Goal: Book appointment/travel/reservation

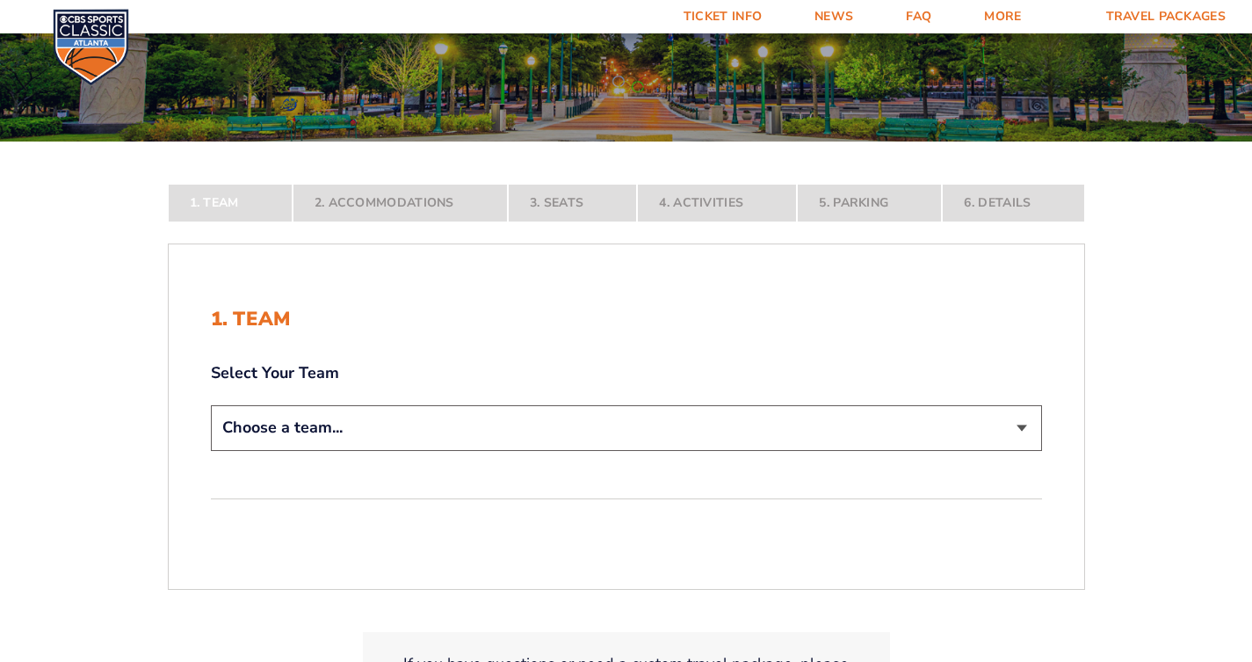
scroll to position [351, 0]
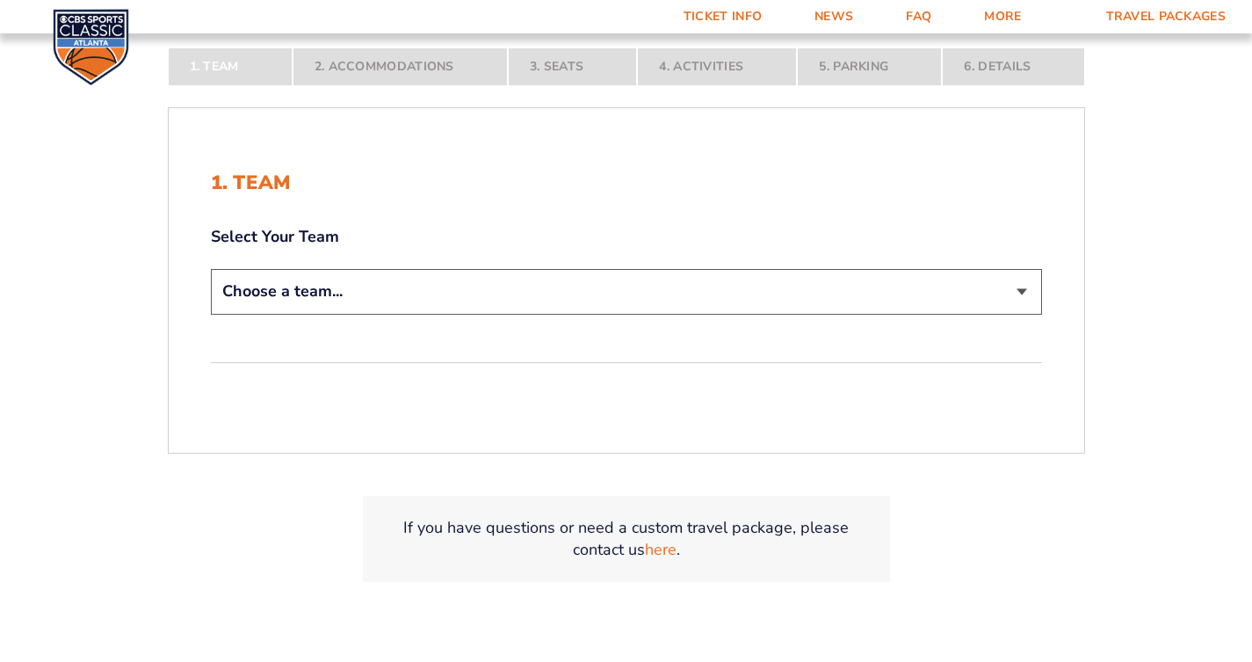
click at [504, 289] on select "Choose a team... [US_STATE] Wildcats [US_STATE] State Buckeyes [US_STATE] Tar H…" at bounding box center [626, 291] width 831 height 45
select select "12956"
click at [211, 314] on select "Choose a team... [US_STATE] Wildcats [US_STATE] State Buckeyes [US_STATE] Tar H…" at bounding box center [626, 291] width 831 height 45
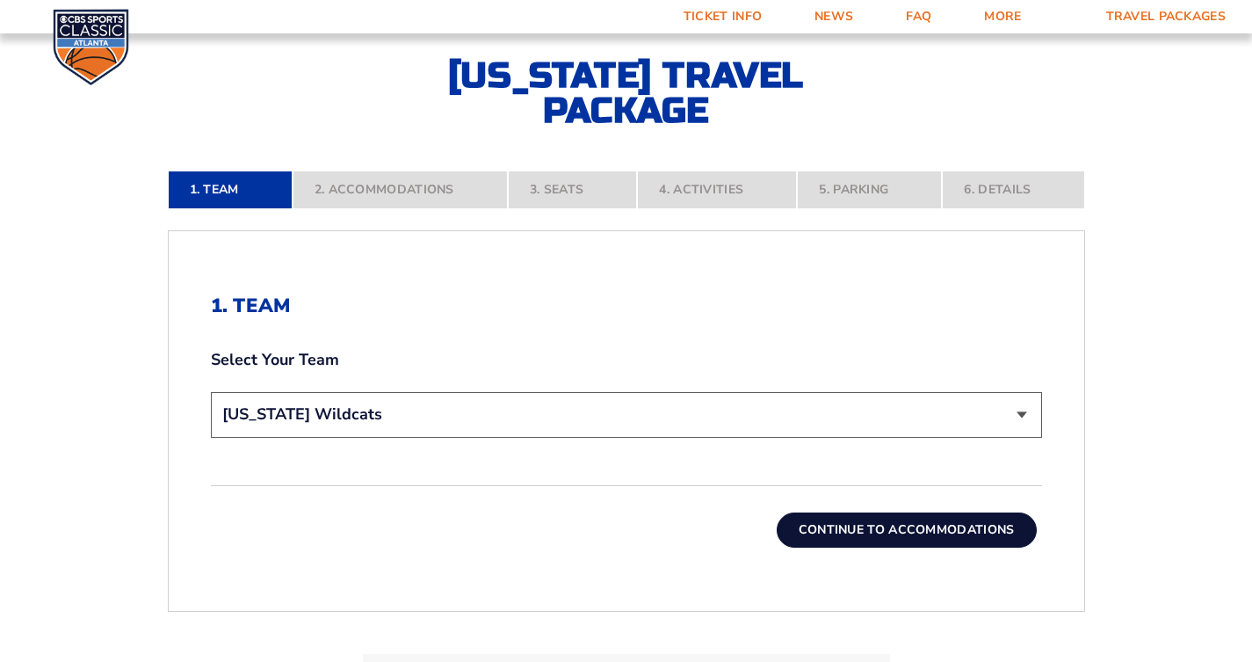
click at [821, 522] on button "Continue To Accommodations" at bounding box center [907, 529] width 260 height 35
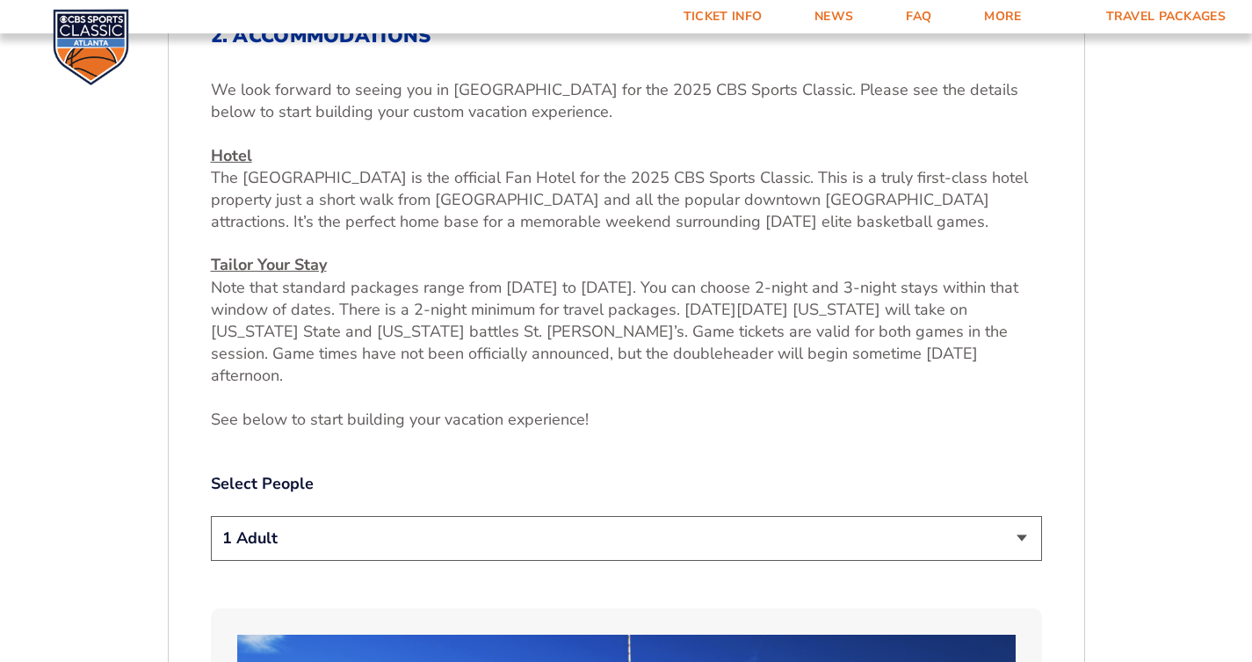
scroll to position [664, 0]
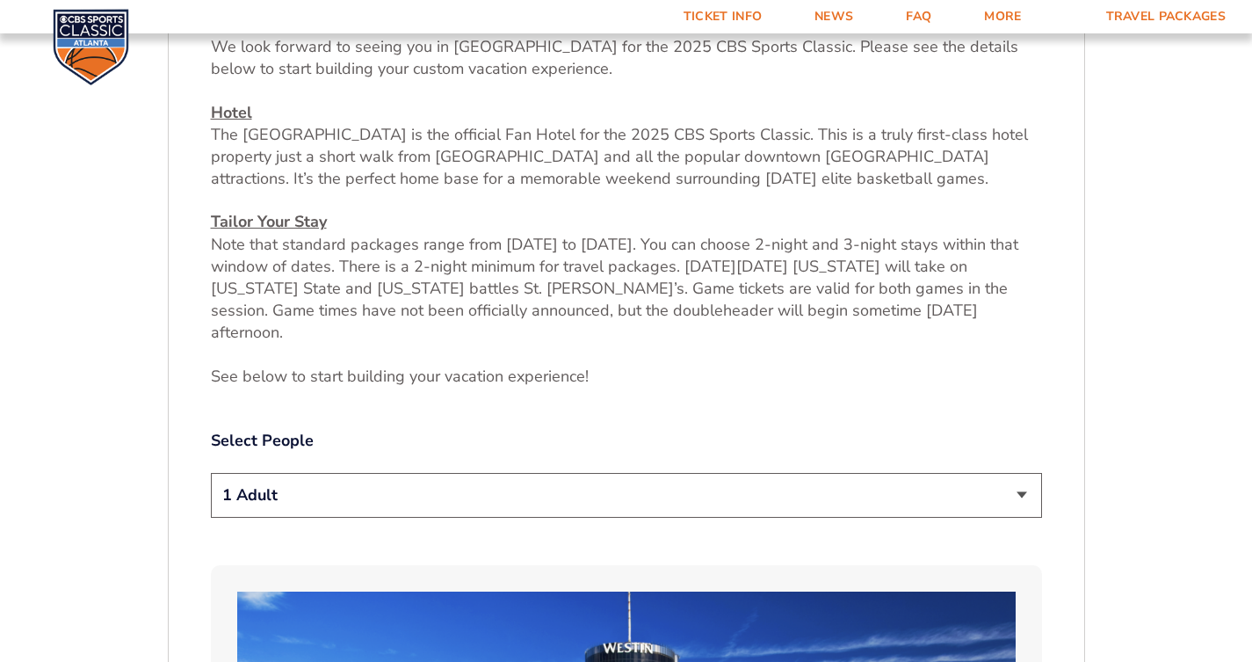
click at [1013, 473] on select "1 Adult 2 Adults 3 Adults 4 Adults 2 Adults + 1 Child 2 Adults + 2 Children 2 A…" at bounding box center [626, 495] width 831 height 45
select select "2 Adults"
click at [211, 473] on select "1 Adult 2 Adults 3 Adults 4 Adults 2 Adults + 1 Child 2 Adults + 2 Children 2 A…" at bounding box center [626, 495] width 831 height 45
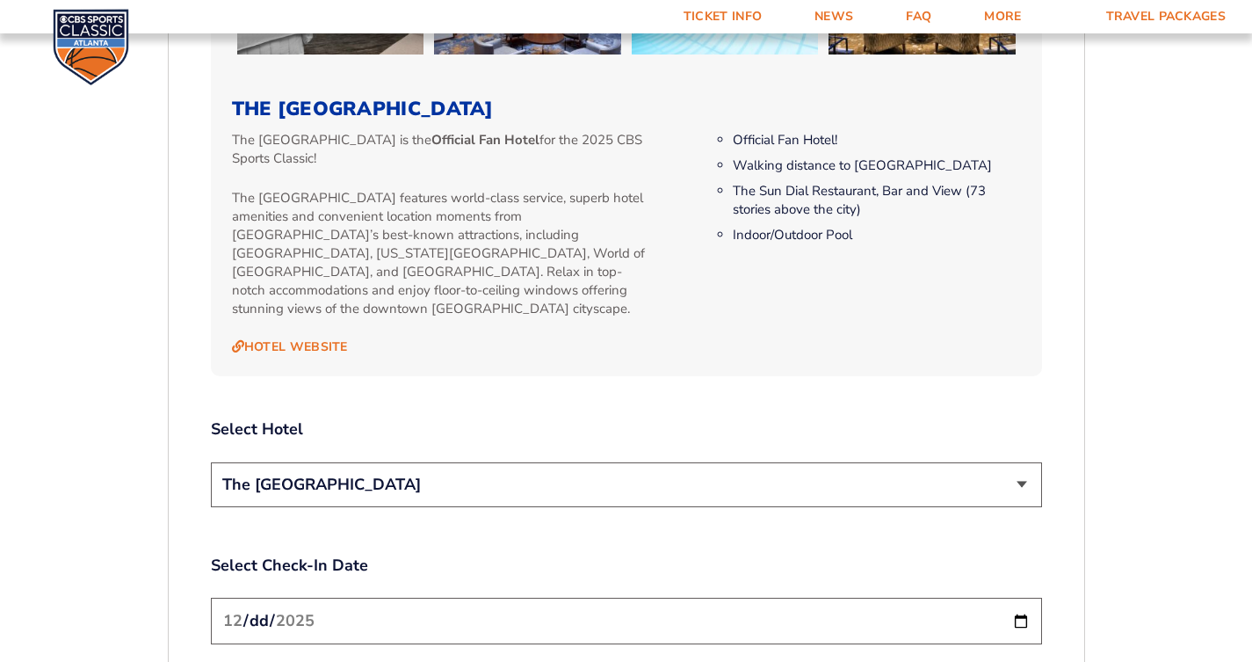
scroll to position [1894, 0]
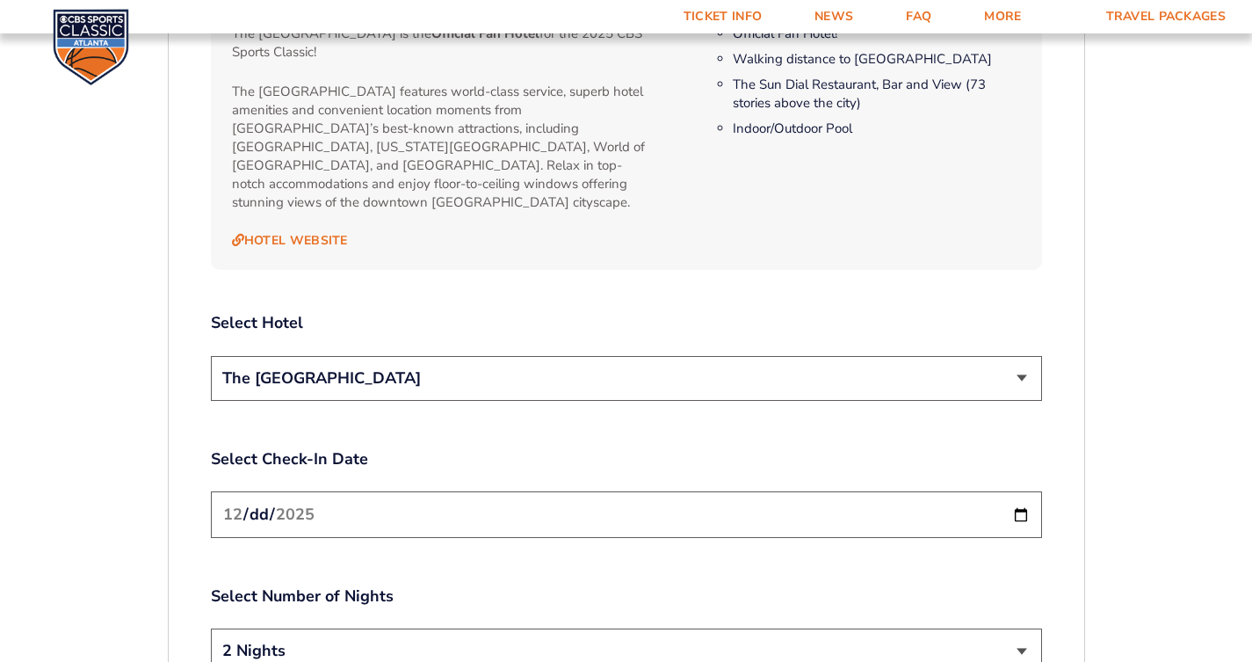
click at [601, 356] on select "The [GEOGRAPHIC_DATA]" at bounding box center [626, 378] width 831 height 45
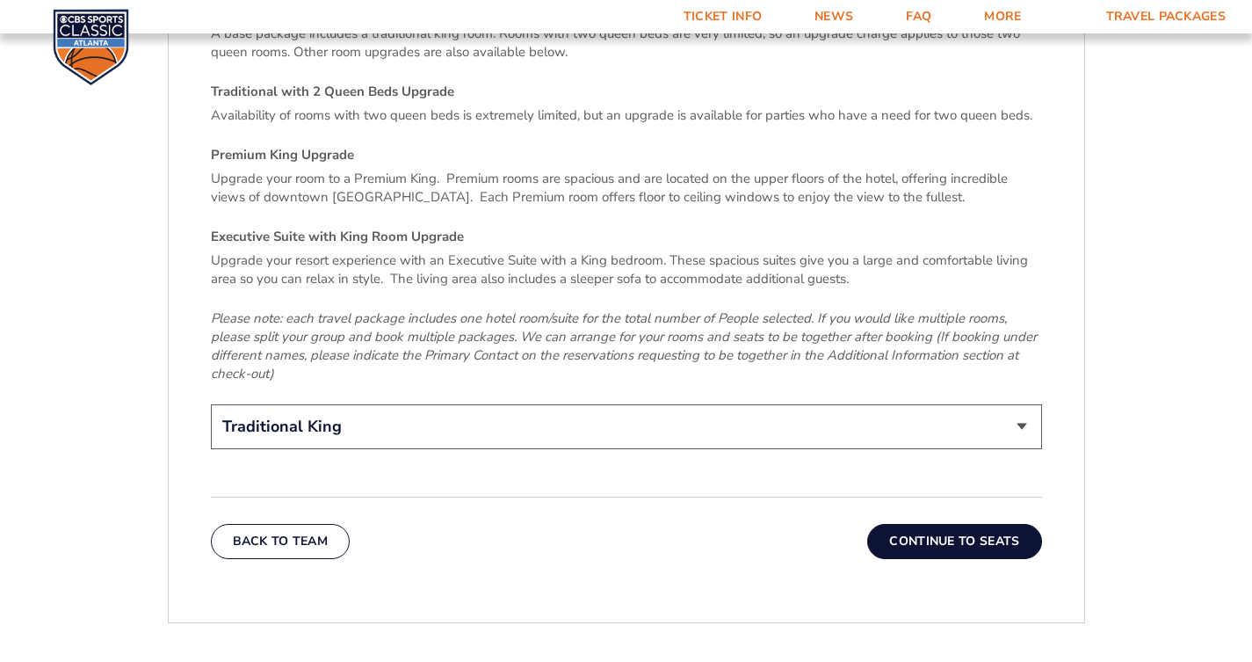
scroll to position [2685, 0]
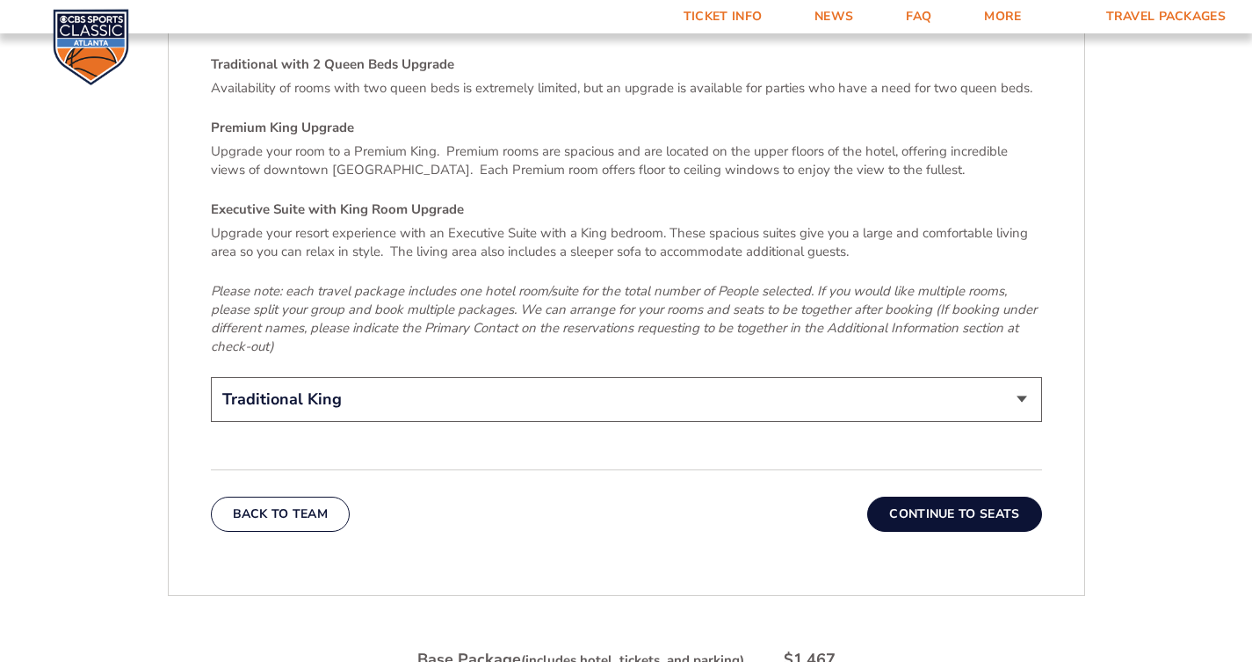
click at [917, 496] on button "Continue To Seats" at bounding box center [954, 513] width 174 height 35
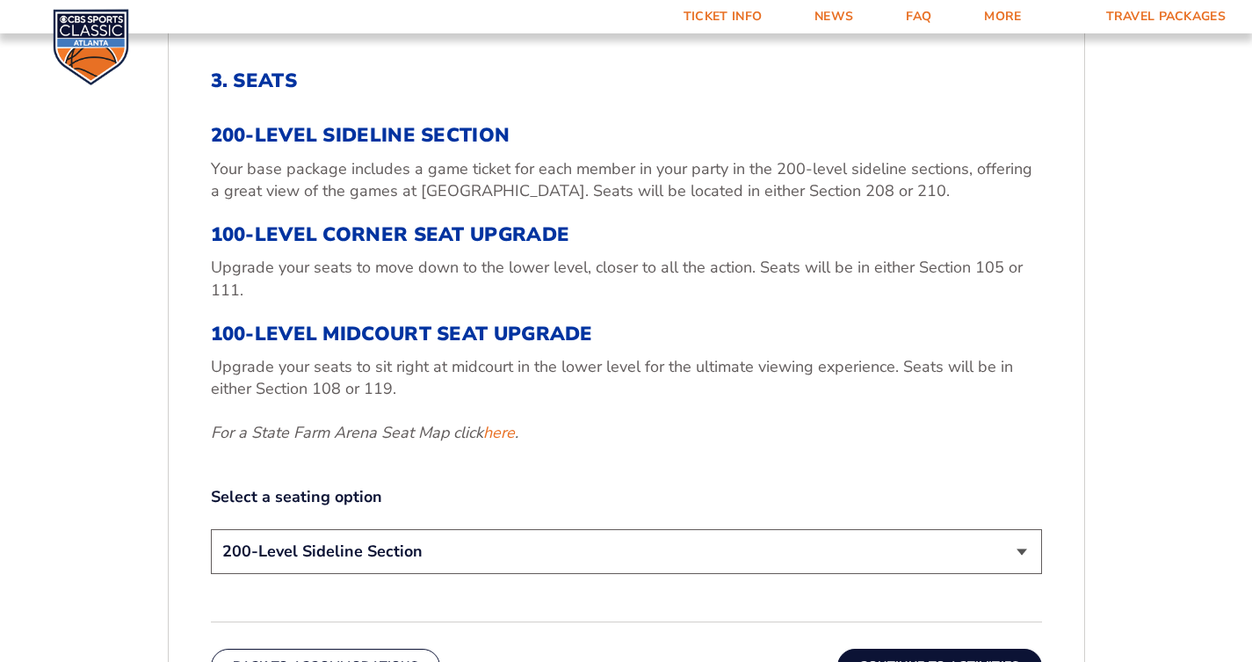
scroll to position [664, 0]
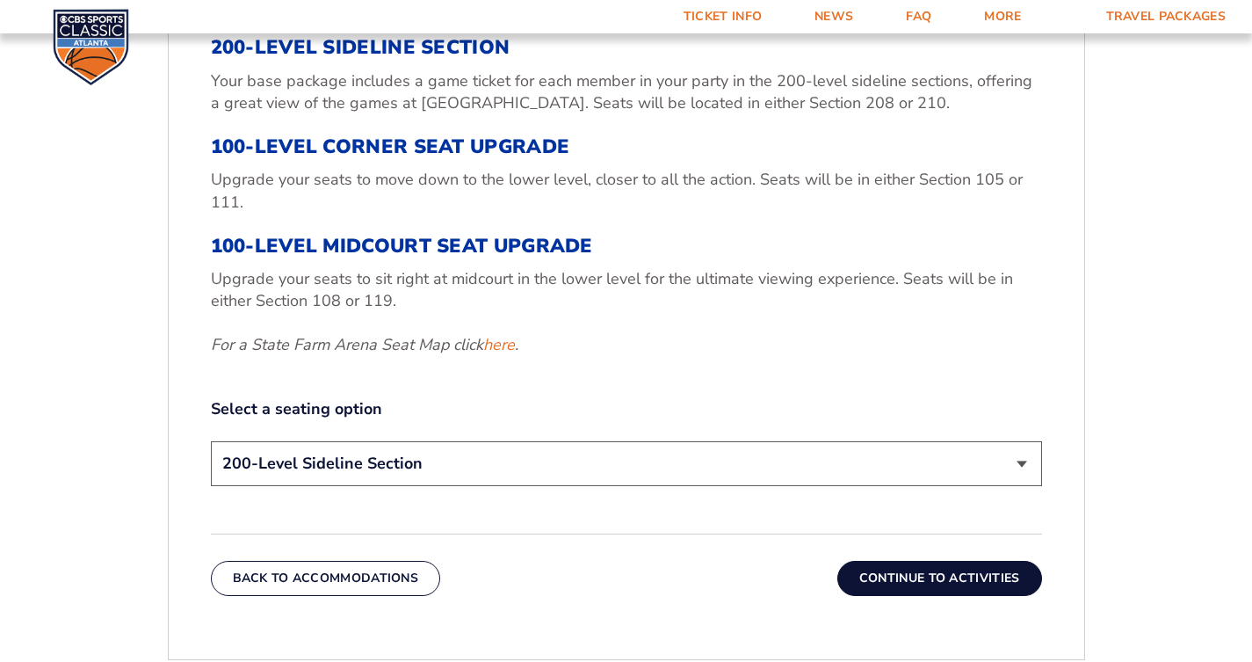
click at [676, 465] on select "200-Level Sideline Section 100-Level Corner Seat Upgrade (+$120 per person) 100…" at bounding box center [626, 463] width 831 height 45
click at [211, 441] on select "200-Level Sideline Section 100-Level Corner Seat Upgrade (+$120 per person) 100…" at bounding box center [626, 463] width 831 height 45
click at [796, 455] on select "200-Level Sideline Section 100-Level Corner Seat Upgrade (+$120 per person) 100…" at bounding box center [626, 463] width 831 height 45
select select "200-Level Sideline Section"
click at [211, 441] on select "200-Level Sideline Section 100-Level Corner Seat Upgrade (+$120 per person) 100…" at bounding box center [626, 463] width 831 height 45
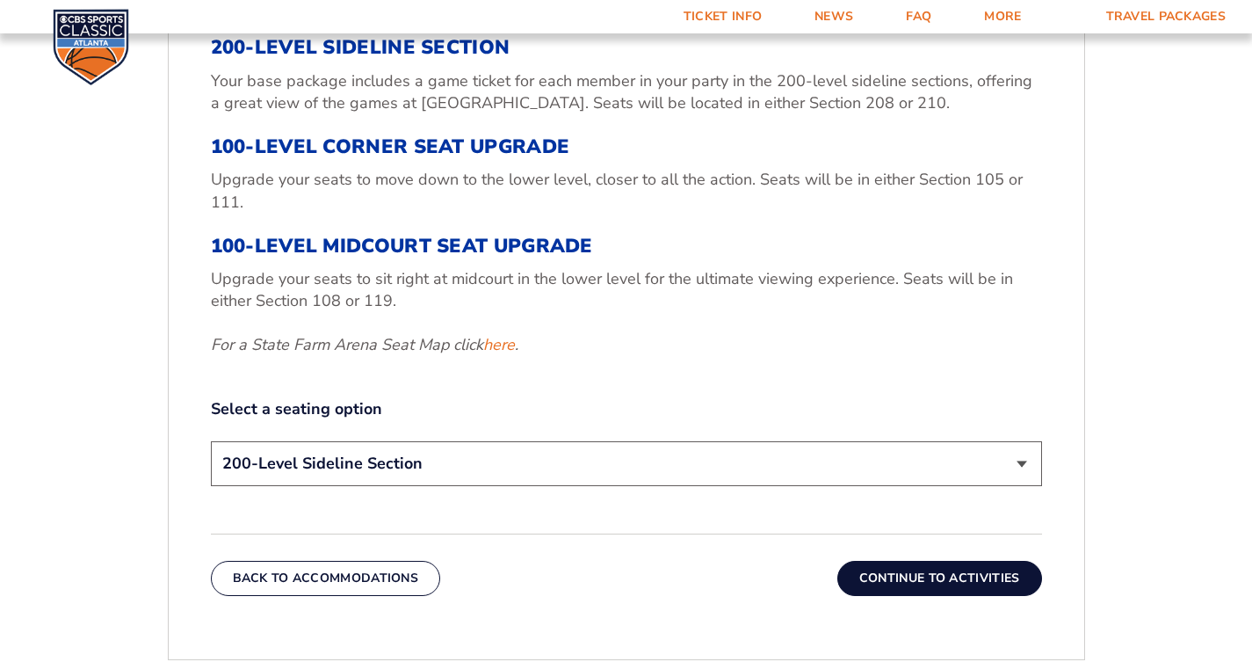
click at [908, 584] on button "Continue To Activities" at bounding box center [939, 578] width 205 height 35
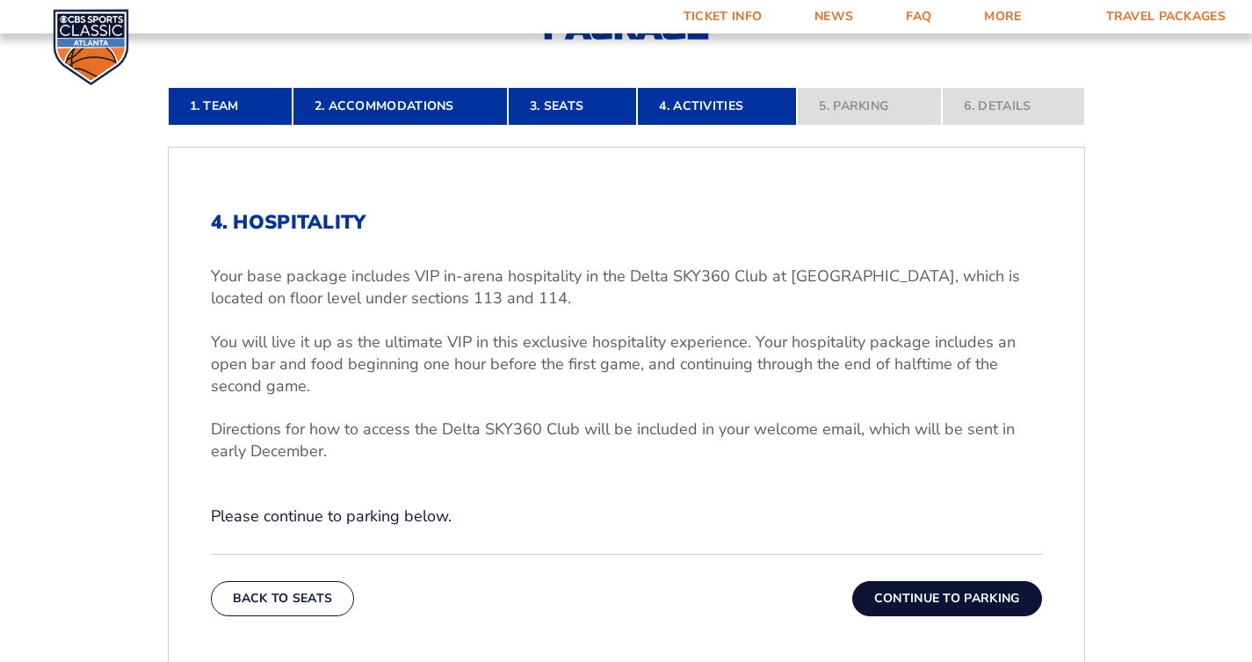
scroll to position [488, 0]
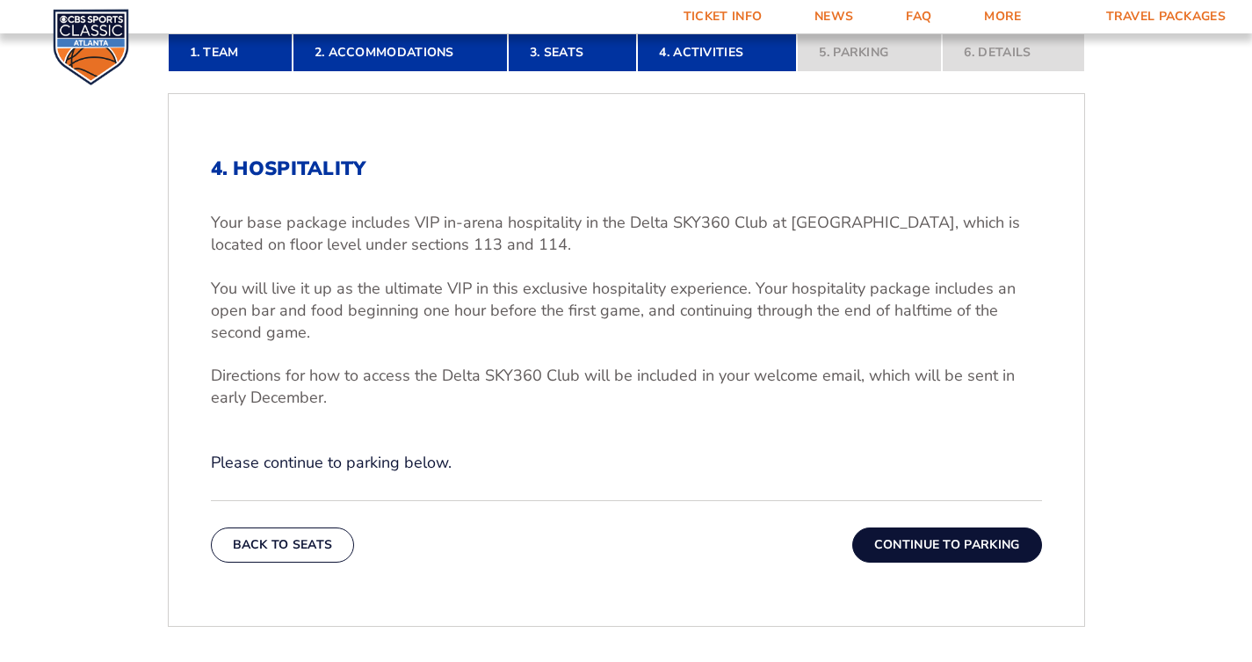
click at [947, 546] on button "Continue To Parking" at bounding box center [947, 544] width 190 height 35
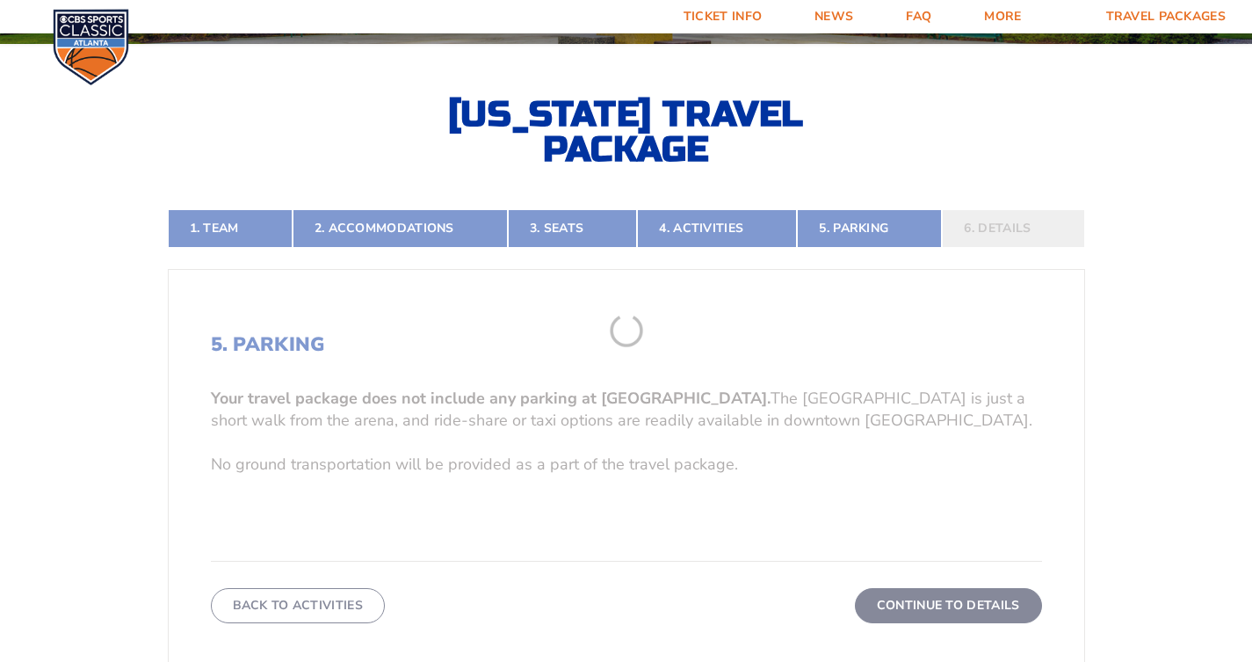
scroll to position [401, 0]
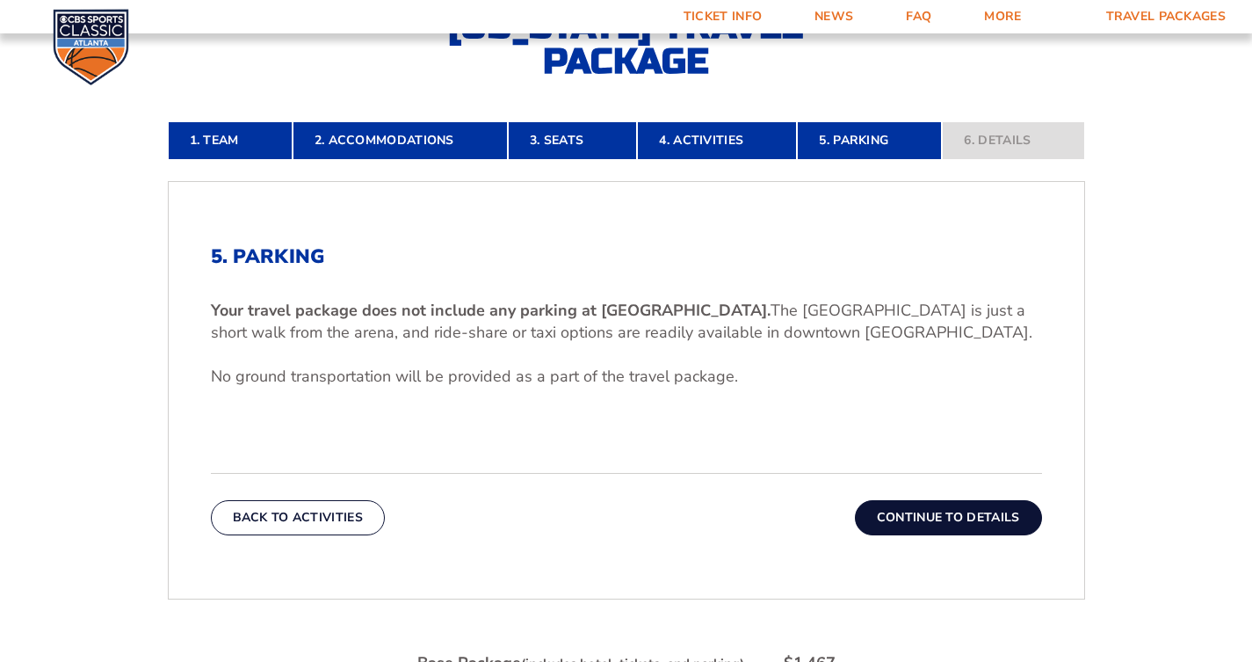
click at [902, 511] on button "Continue To Details" at bounding box center [948, 517] width 187 height 35
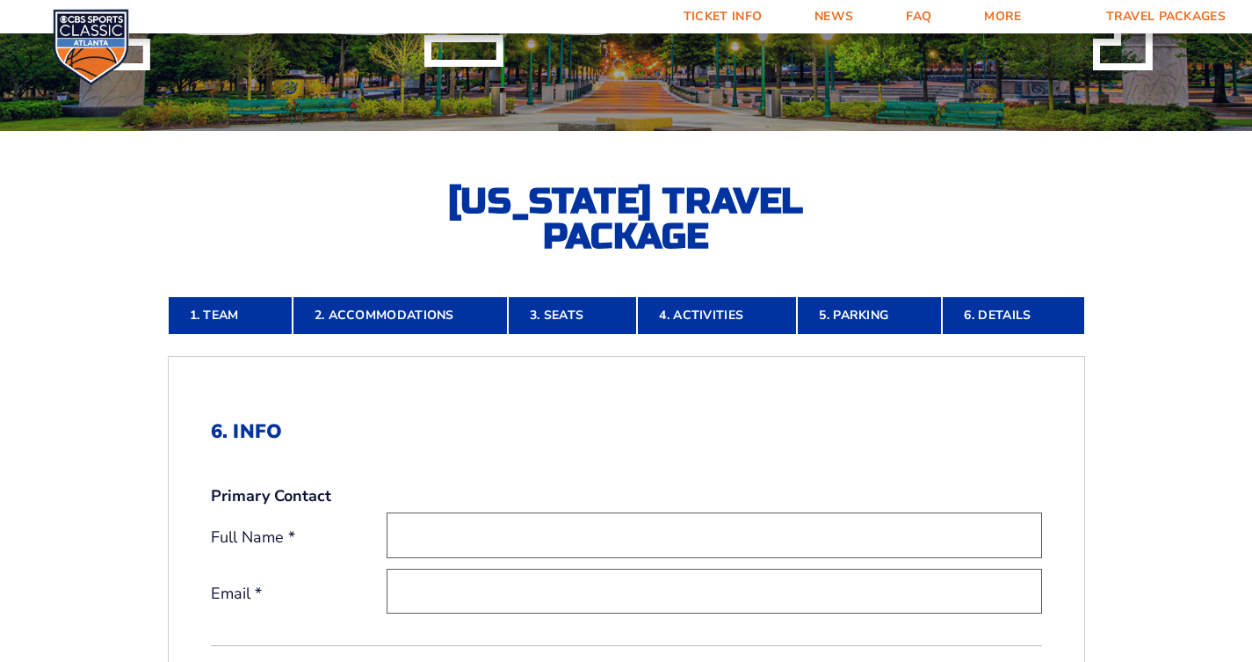
scroll to position [0, 0]
